Goal: Transaction & Acquisition: Obtain resource

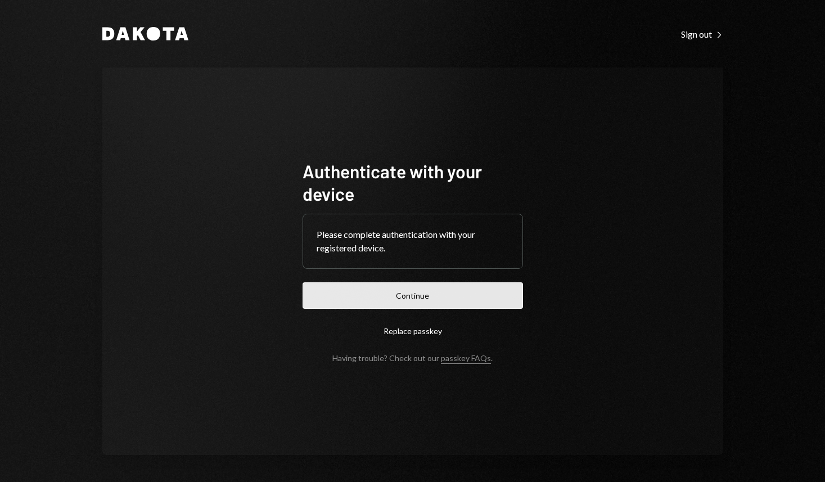
click at [423, 291] on button "Continue" at bounding box center [413, 295] width 220 height 26
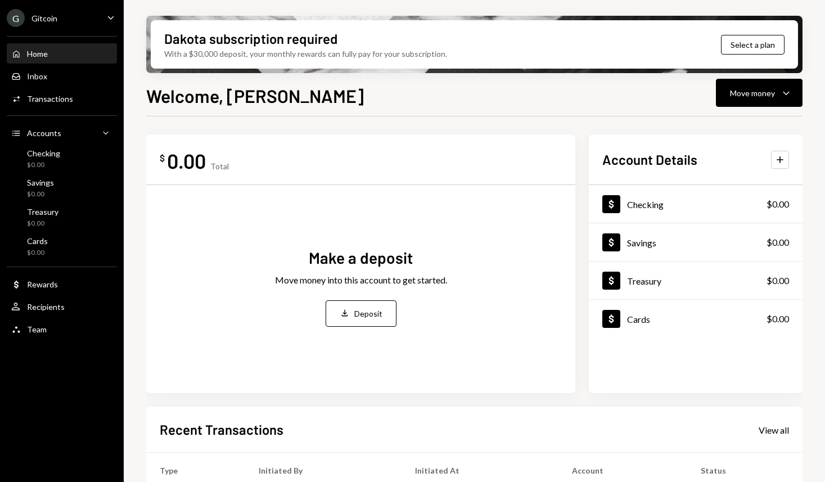
click at [365, 300] on div "Make a deposit Move money into this account to get started. Deposit Deposit" at bounding box center [361, 287] width 402 height 186
click at [367, 309] on div "Deposit" at bounding box center [368, 314] width 28 height 12
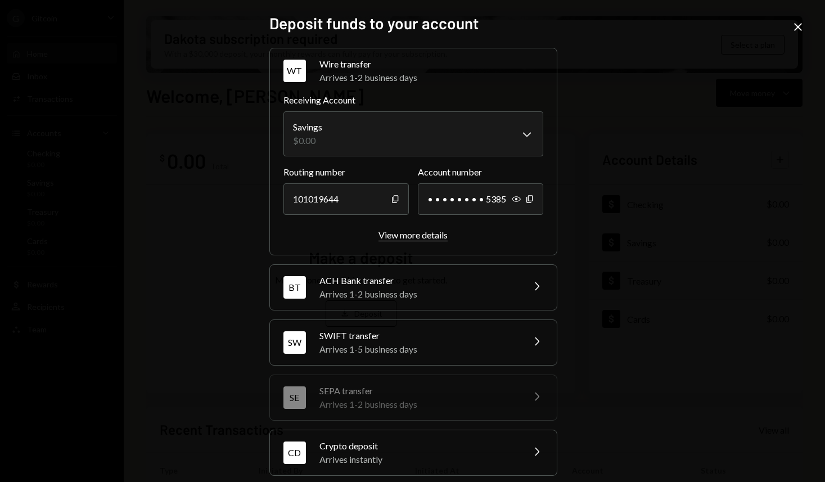
click at [406, 232] on div "View more details" at bounding box center [413, 234] width 69 height 11
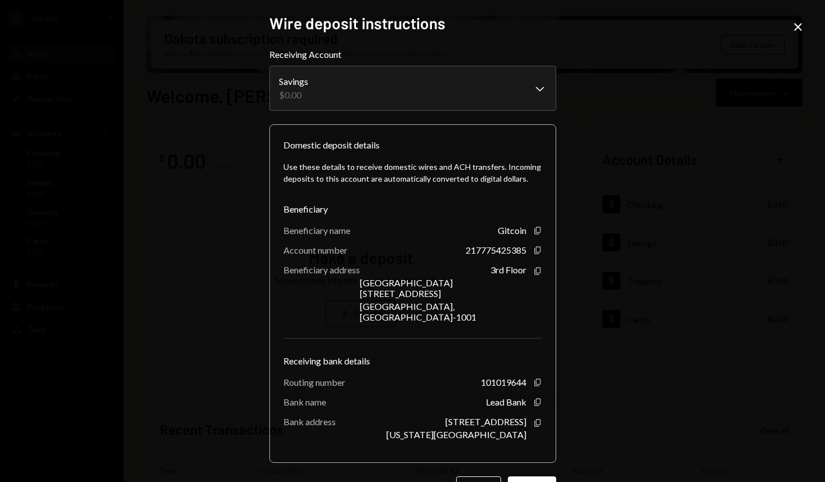
click at [796, 26] on icon "Close" at bounding box center [797, 26] width 13 height 13
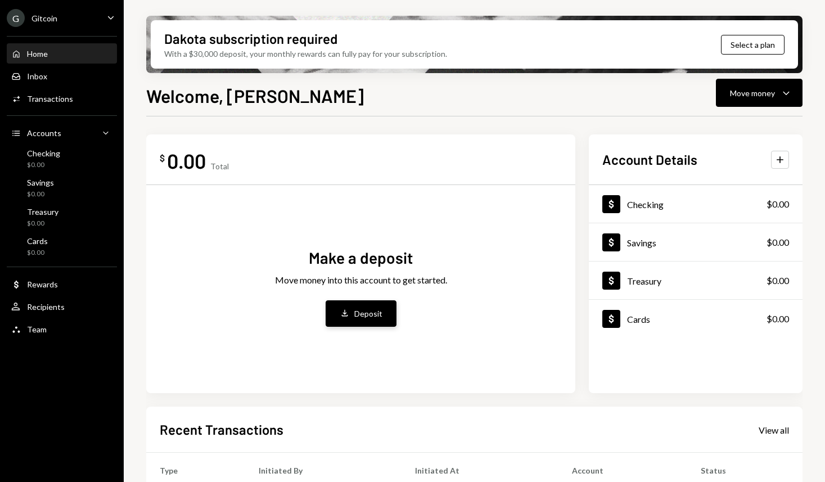
click at [344, 320] on button "Deposit Deposit" at bounding box center [361, 313] width 71 height 26
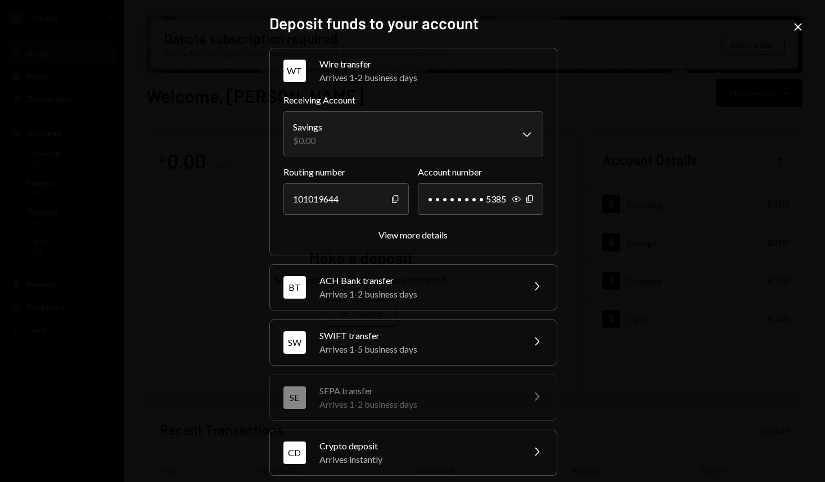
click at [348, 287] on div "Arrives 1-2 business days" at bounding box center [417, 293] width 197 height 13
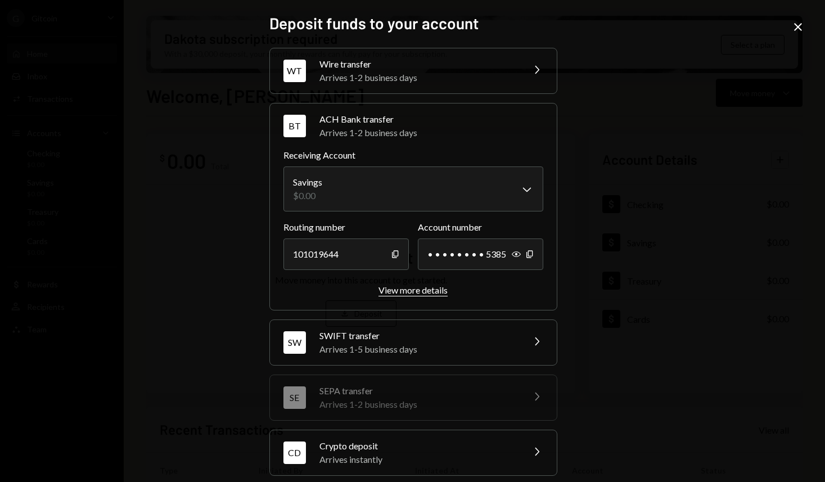
click at [403, 289] on div "View more details" at bounding box center [413, 290] width 69 height 11
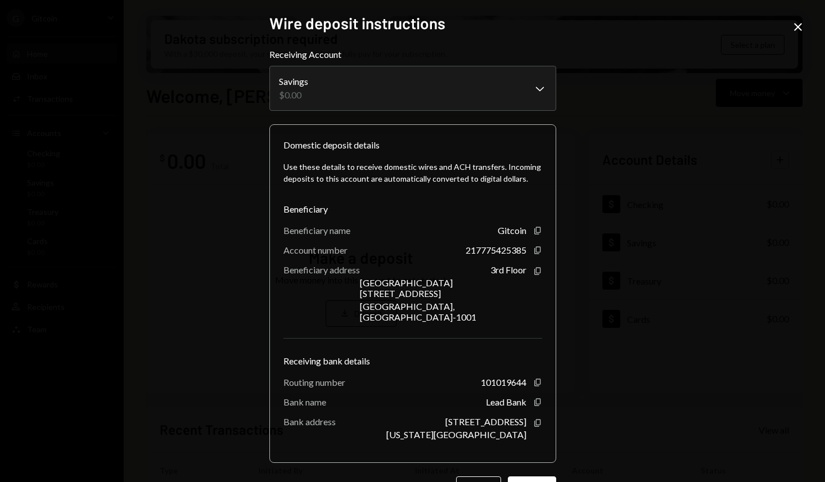
scroll to position [20, 0]
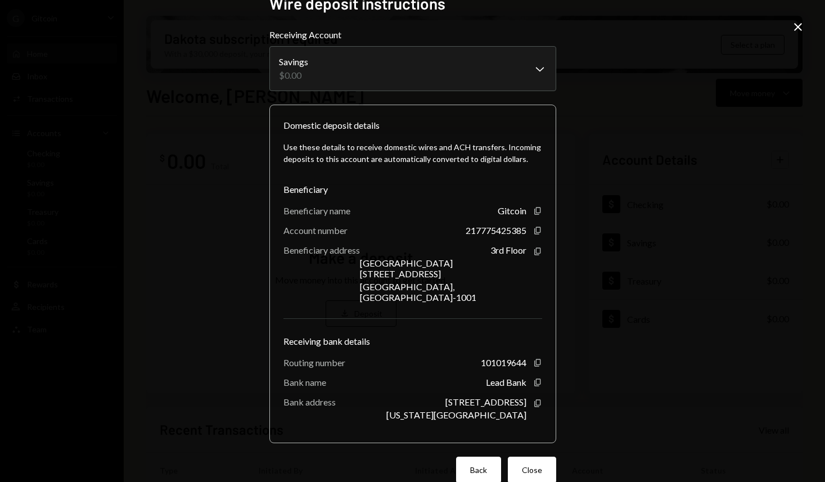
click at [466, 457] on button "Back" at bounding box center [478, 470] width 45 height 26
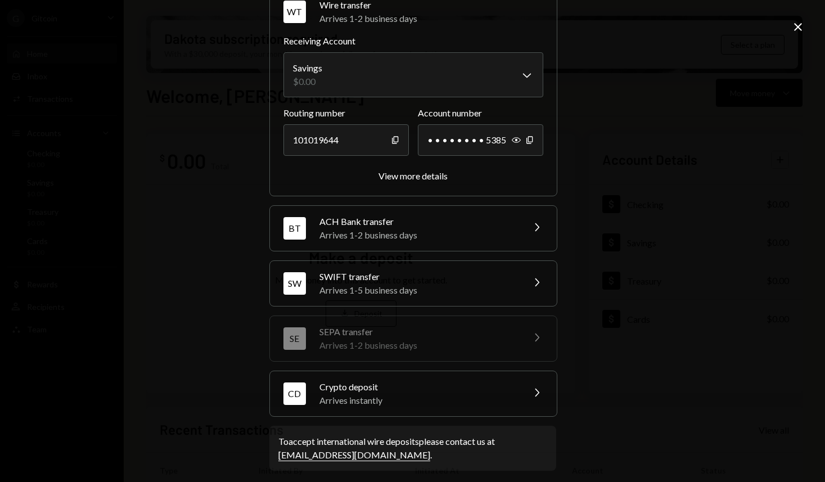
scroll to position [66, 0]
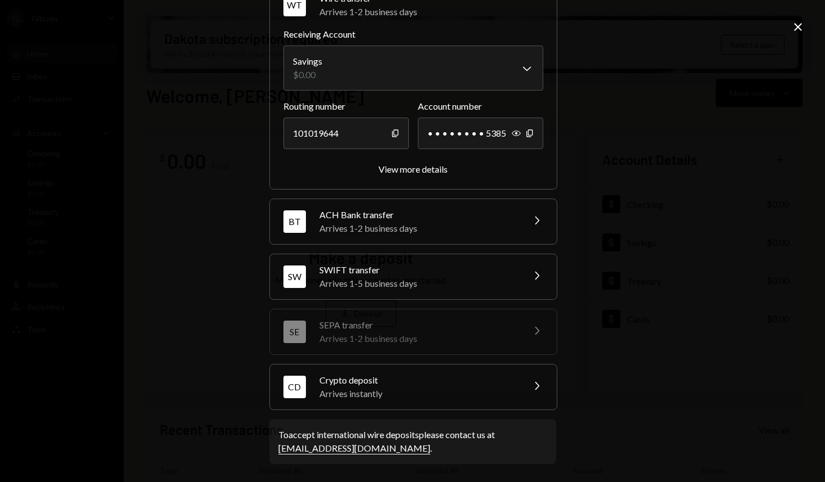
click at [417, 283] on div "Arrives 1-5 business days" at bounding box center [417, 283] width 197 height 13
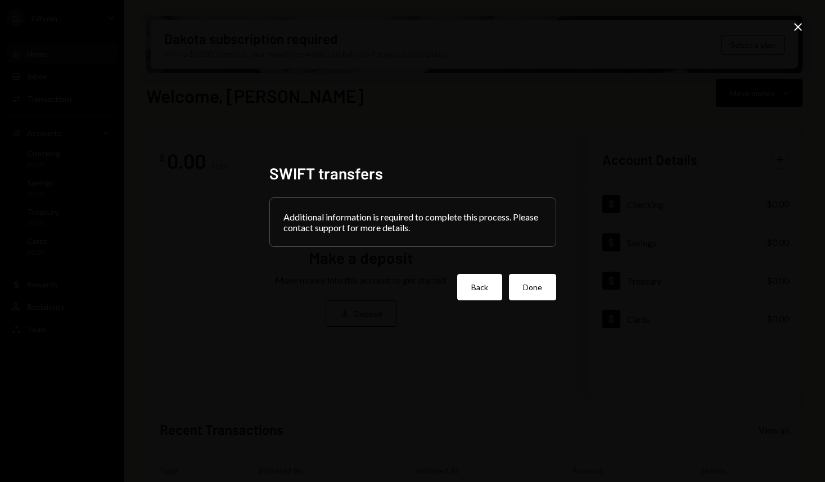
click at [471, 289] on button "Back" at bounding box center [479, 287] width 45 height 26
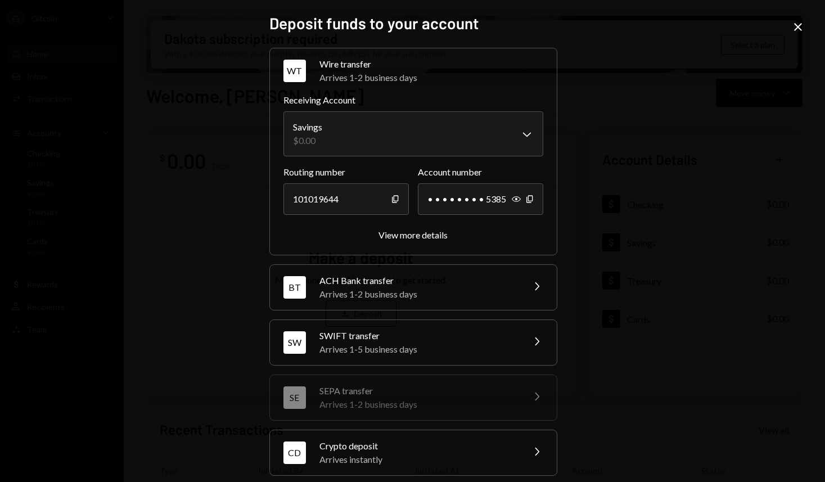
click at [358, 297] on div "Arrives 1-2 business days" at bounding box center [417, 293] width 197 height 13
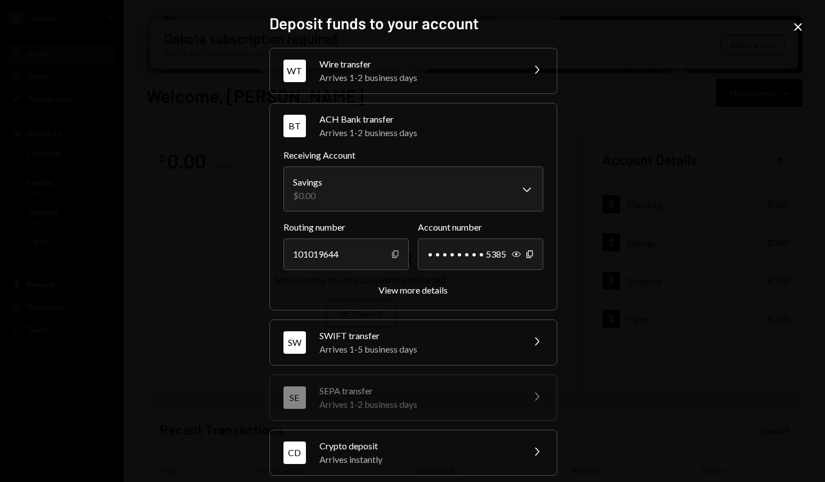
click at [393, 255] on icon "Copy" at bounding box center [395, 254] width 9 height 9
click at [527, 255] on icon "Copy" at bounding box center [529, 254] width 9 height 9
click at [402, 291] on div "View more details" at bounding box center [413, 290] width 69 height 11
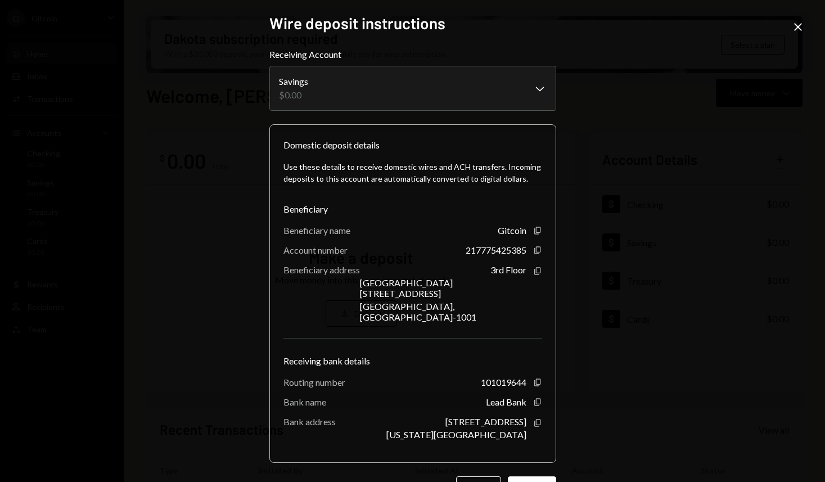
scroll to position [20, 0]
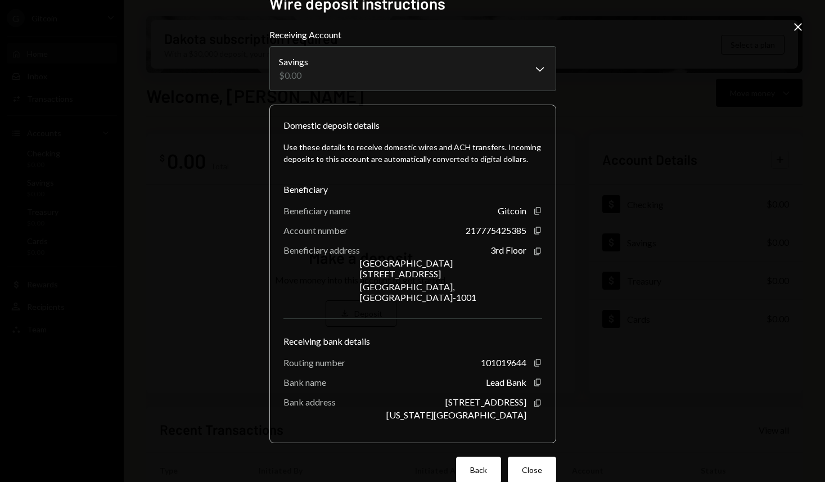
click at [481, 457] on button "Back" at bounding box center [478, 470] width 45 height 26
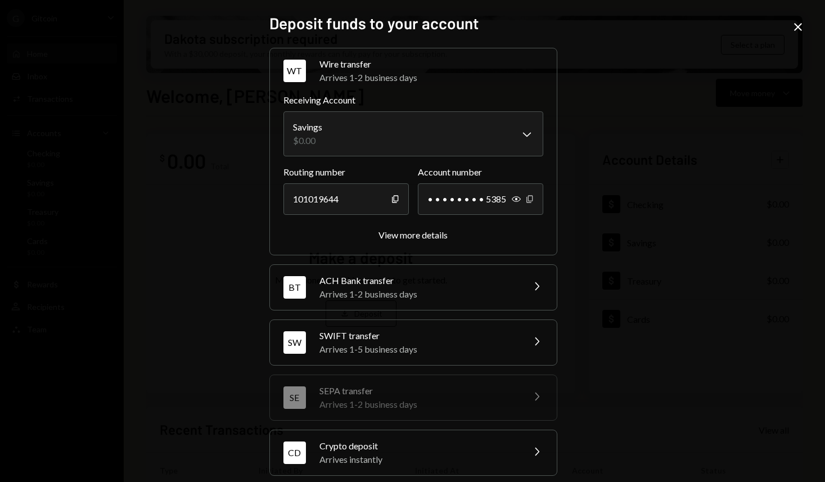
click at [525, 199] on icon "Copy" at bounding box center [529, 199] width 9 height 9
click at [403, 236] on div "View more details" at bounding box center [413, 234] width 69 height 11
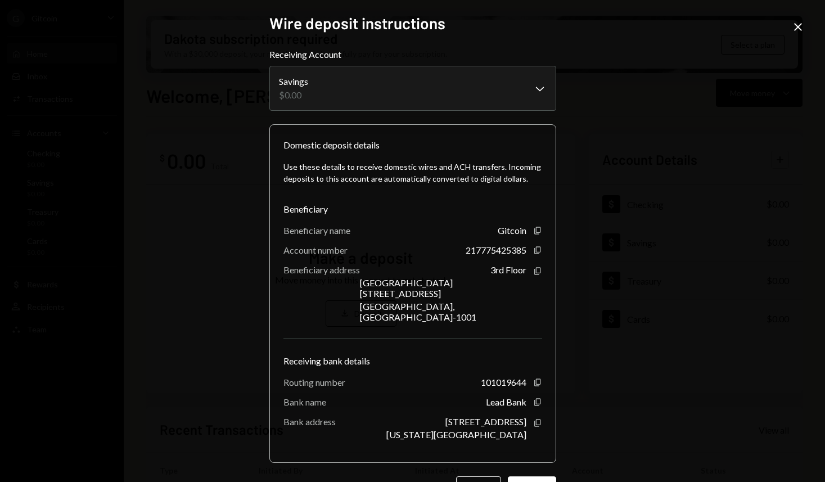
scroll to position [20, 0]
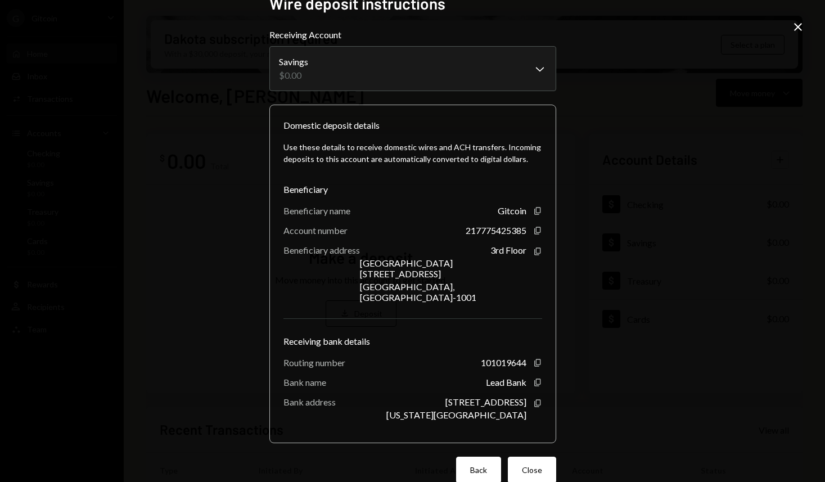
click at [474, 457] on button "Back" at bounding box center [478, 470] width 45 height 26
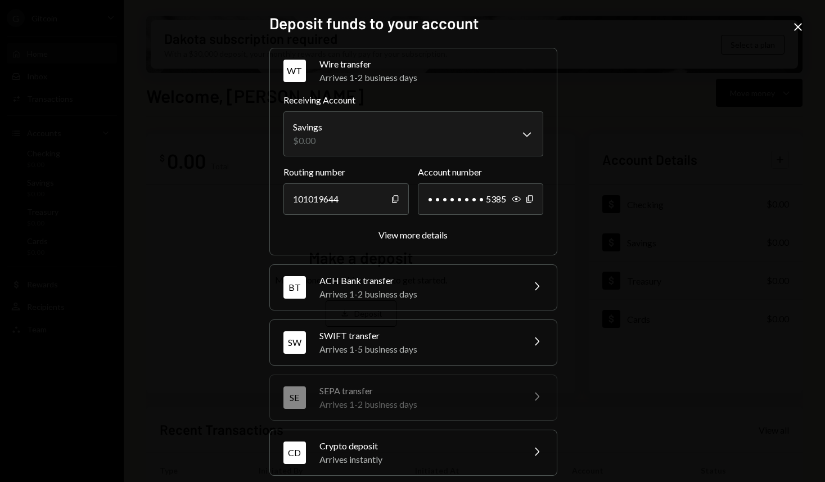
click at [429, 291] on div "Arrives 1-2 business days" at bounding box center [417, 293] width 197 height 13
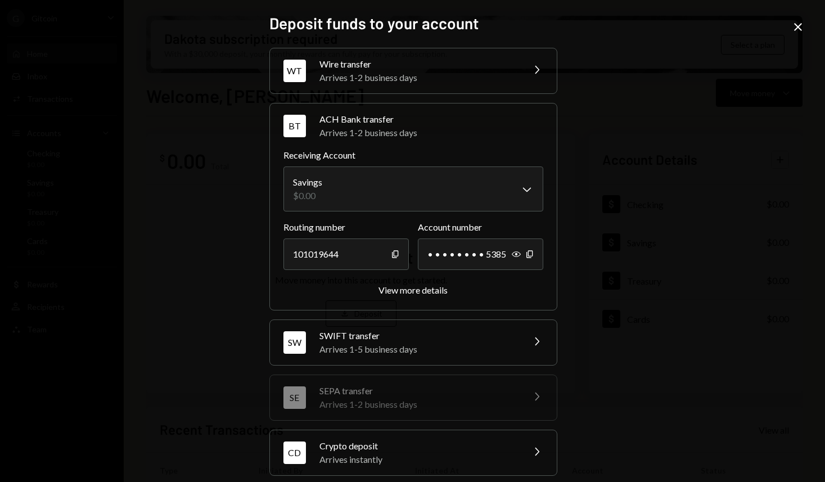
click at [427, 327] on div "[PERSON_NAME] transfer Arrives 1-5 business days Chevron Right" at bounding box center [413, 342] width 287 height 45
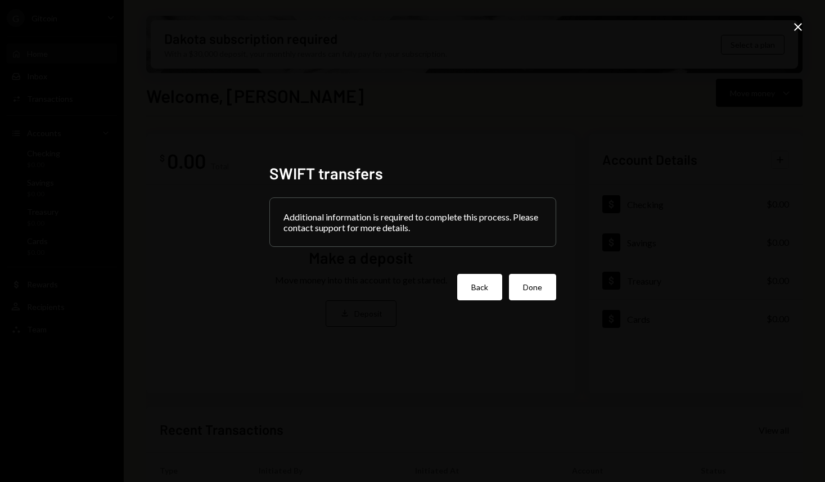
click at [475, 286] on button "Back" at bounding box center [479, 287] width 45 height 26
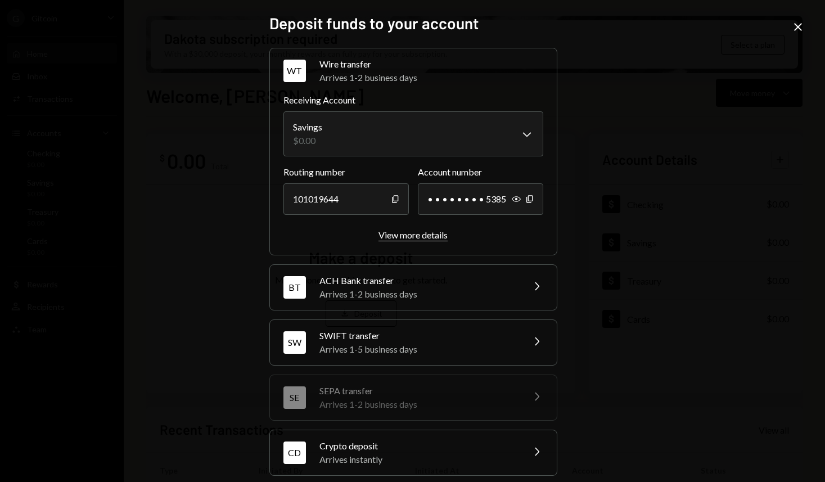
click at [417, 236] on div "View more details" at bounding box center [413, 234] width 69 height 11
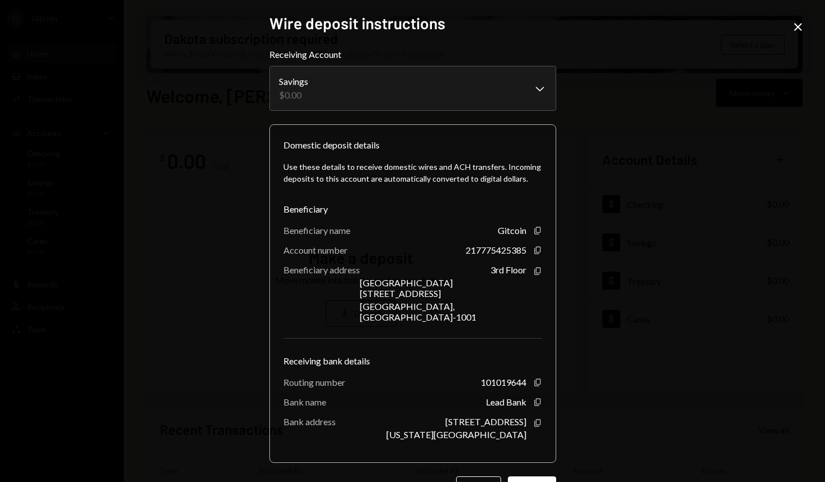
click at [796, 29] on icon at bounding box center [798, 27] width 8 height 8
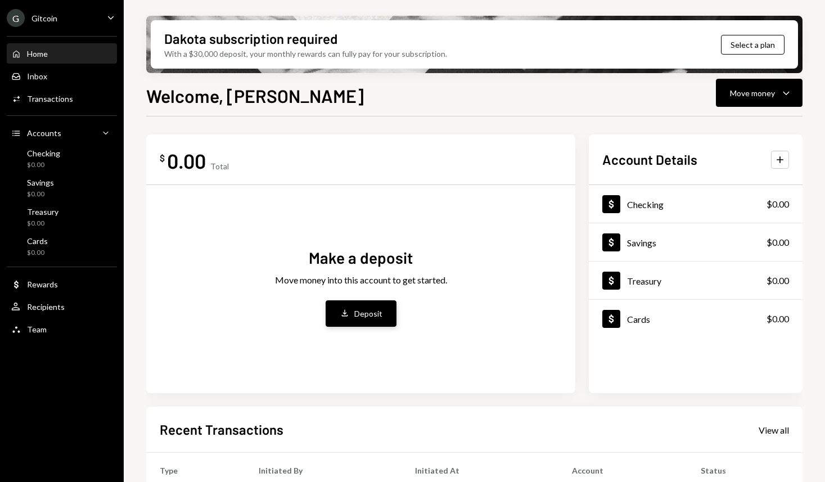
click at [355, 317] on div "Deposit" at bounding box center [368, 314] width 28 height 12
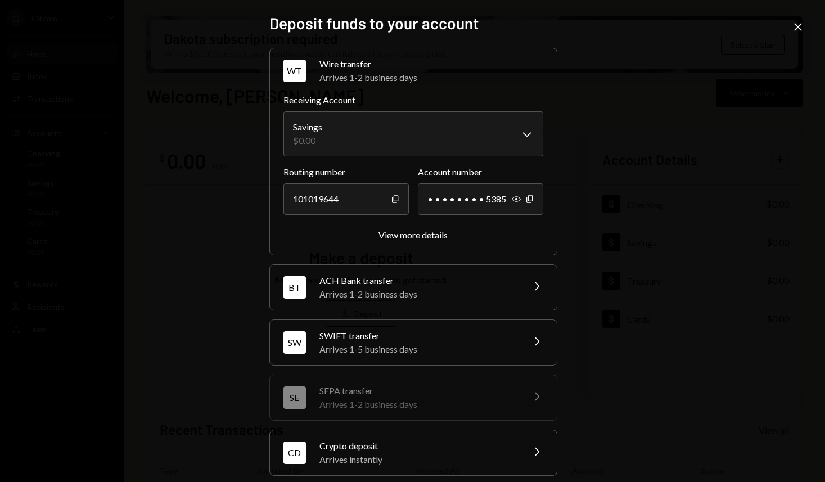
click at [361, 294] on div "Arrives 1-2 business days" at bounding box center [417, 293] width 197 height 13
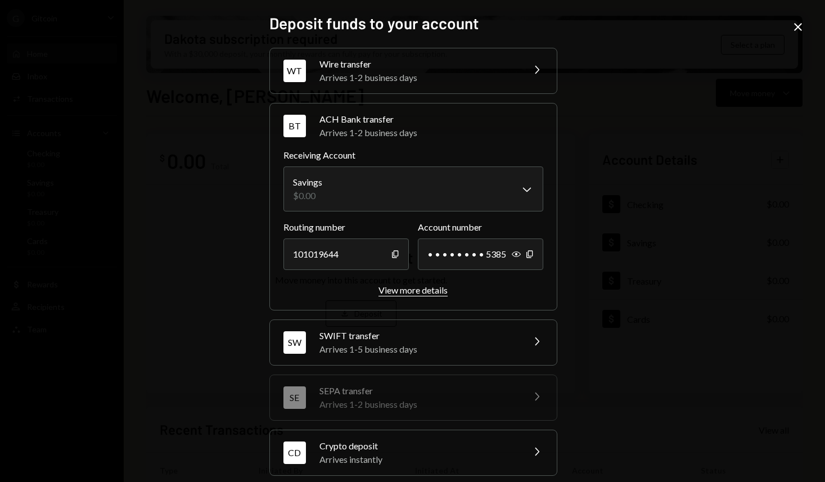
click at [398, 285] on div "View more details" at bounding box center [413, 290] width 69 height 11
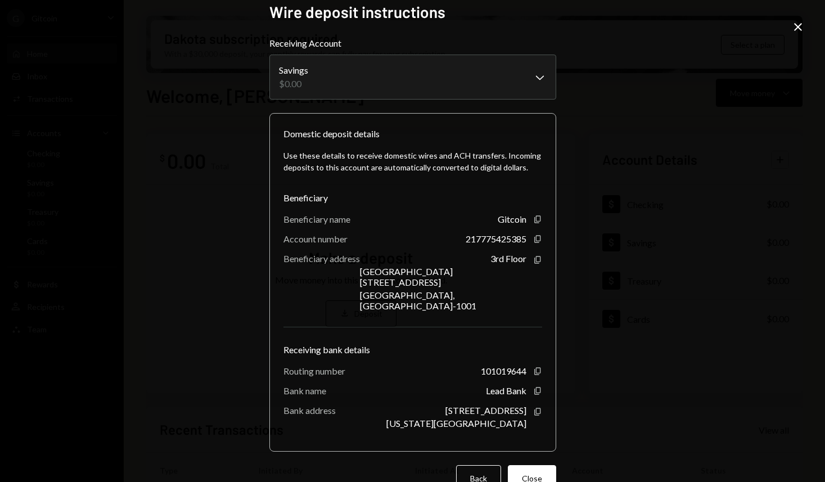
scroll to position [13, 0]
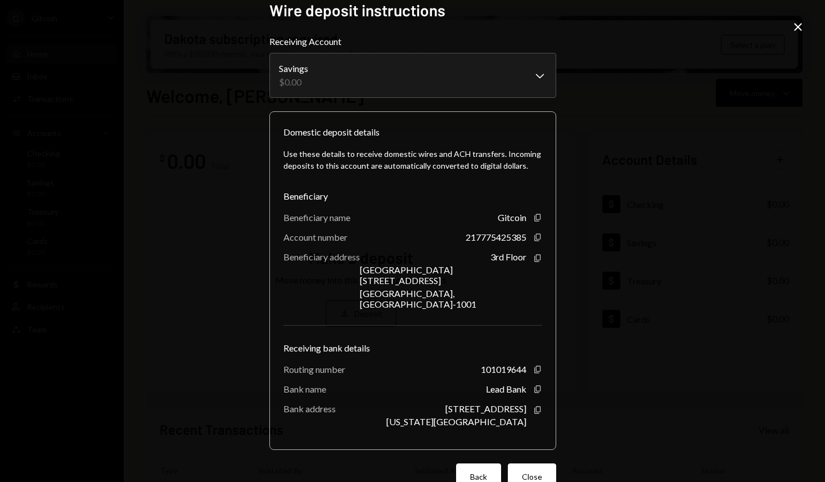
click at [479, 463] on button "Back" at bounding box center [478, 476] width 45 height 26
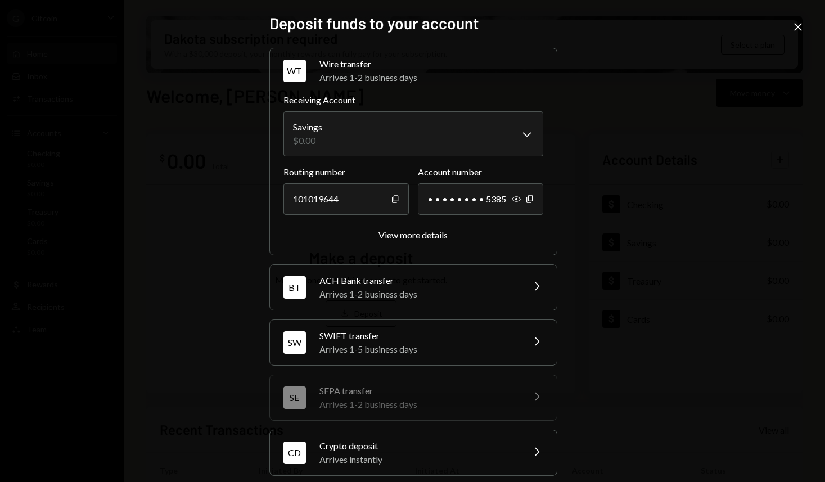
click at [412, 291] on div "Arrives 1-2 business days" at bounding box center [417, 293] width 197 height 13
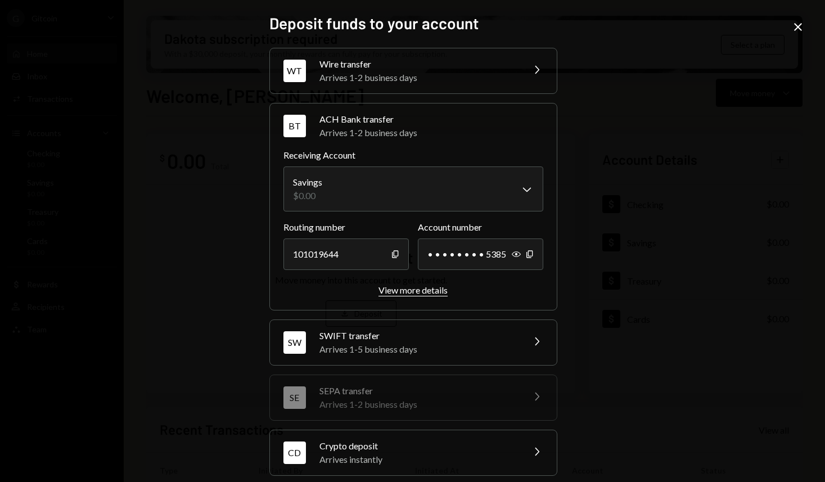
click at [397, 292] on div "View more details" at bounding box center [413, 290] width 69 height 11
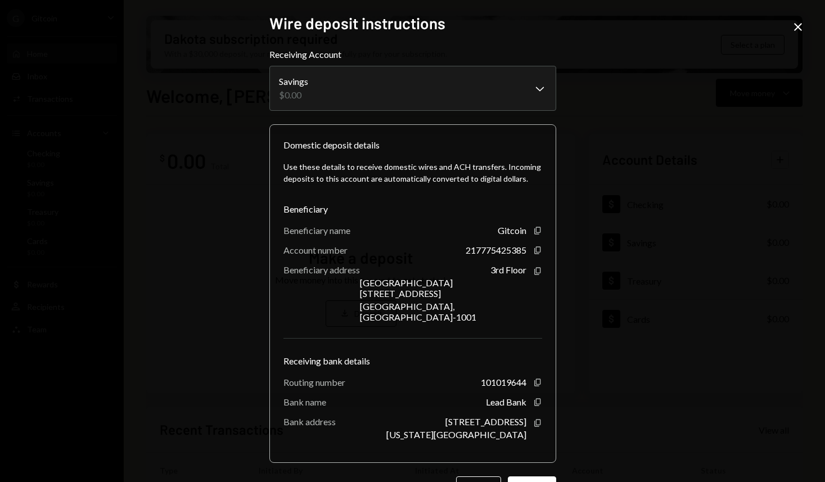
scroll to position [20, 0]
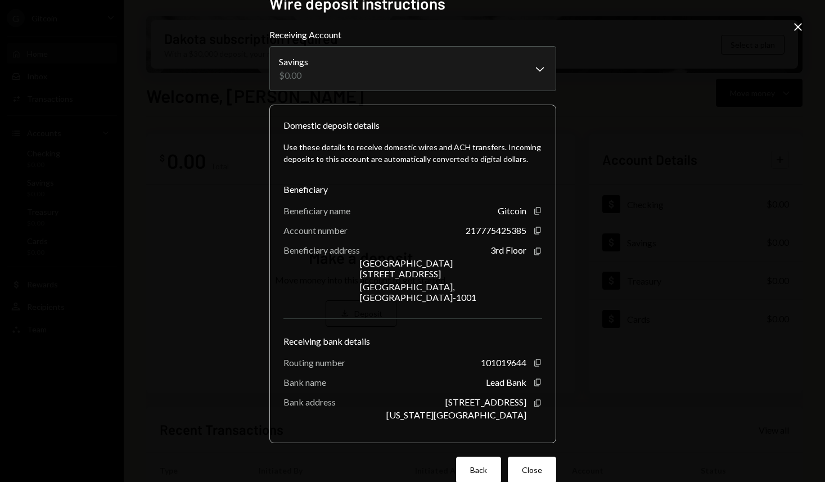
click at [469, 457] on button "Back" at bounding box center [478, 470] width 45 height 26
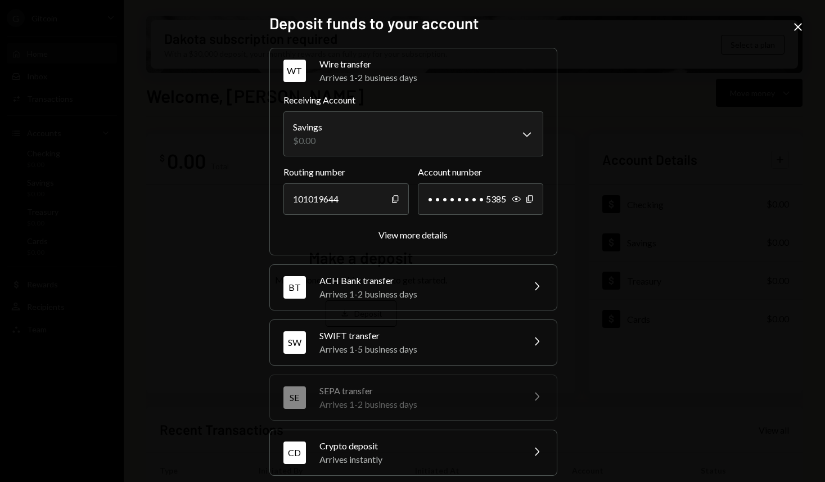
click at [308, 336] on div "[PERSON_NAME] transfer Arrives 1-5 business days Chevron Right" at bounding box center [413, 342] width 287 height 45
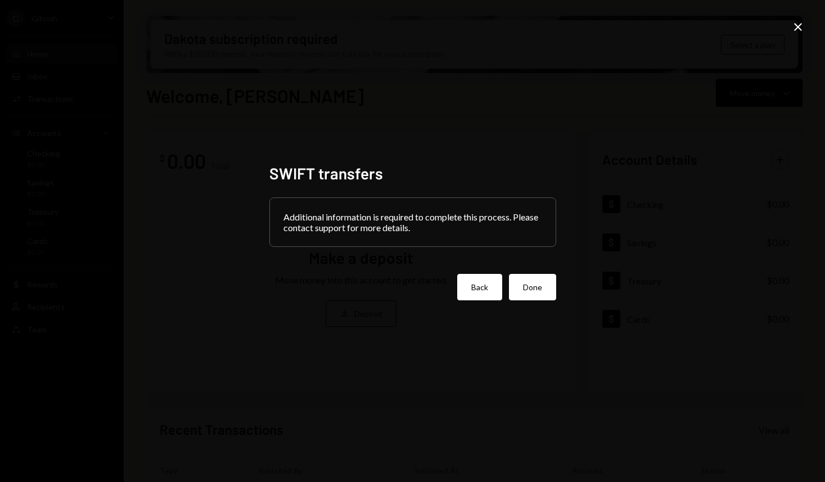
click at [470, 289] on button "Back" at bounding box center [479, 287] width 45 height 26
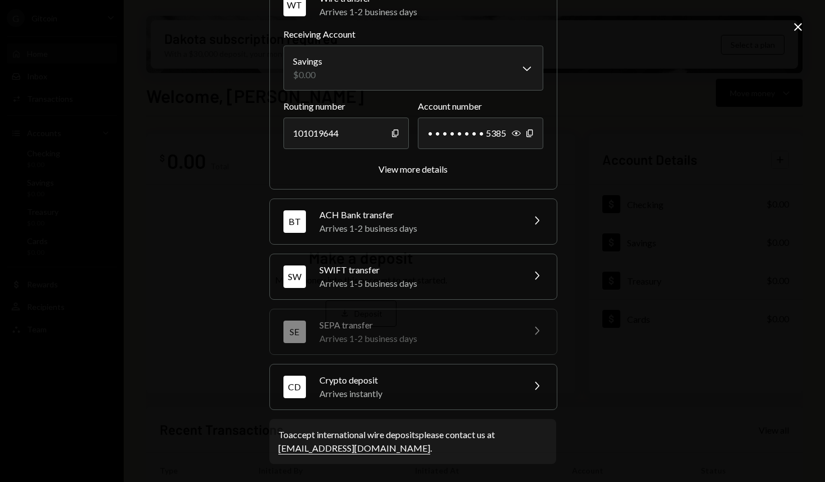
scroll to position [64, 0]
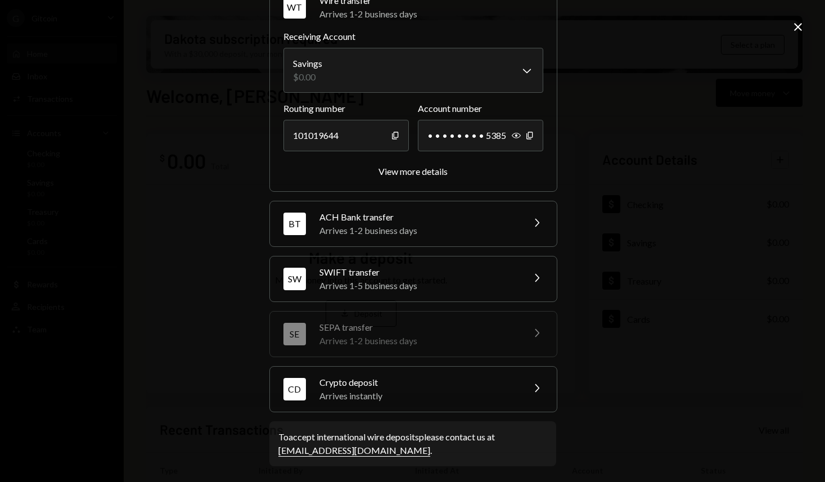
click at [389, 284] on div "Arrives 1-5 business days" at bounding box center [417, 285] width 197 height 13
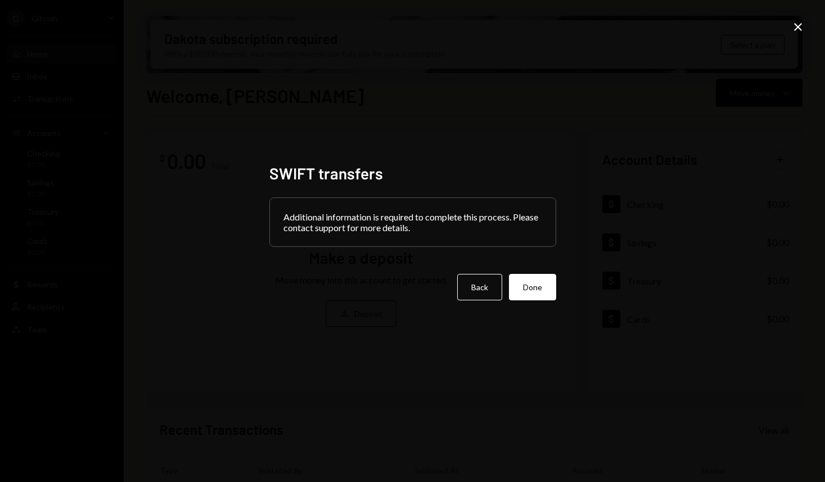
scroll to position [0, 0]
click at [478, 289] on button "Back" at bounding box center [479, 287] width 45 height 26
